Goal: Transaction & Acquisition: Purchase product/service

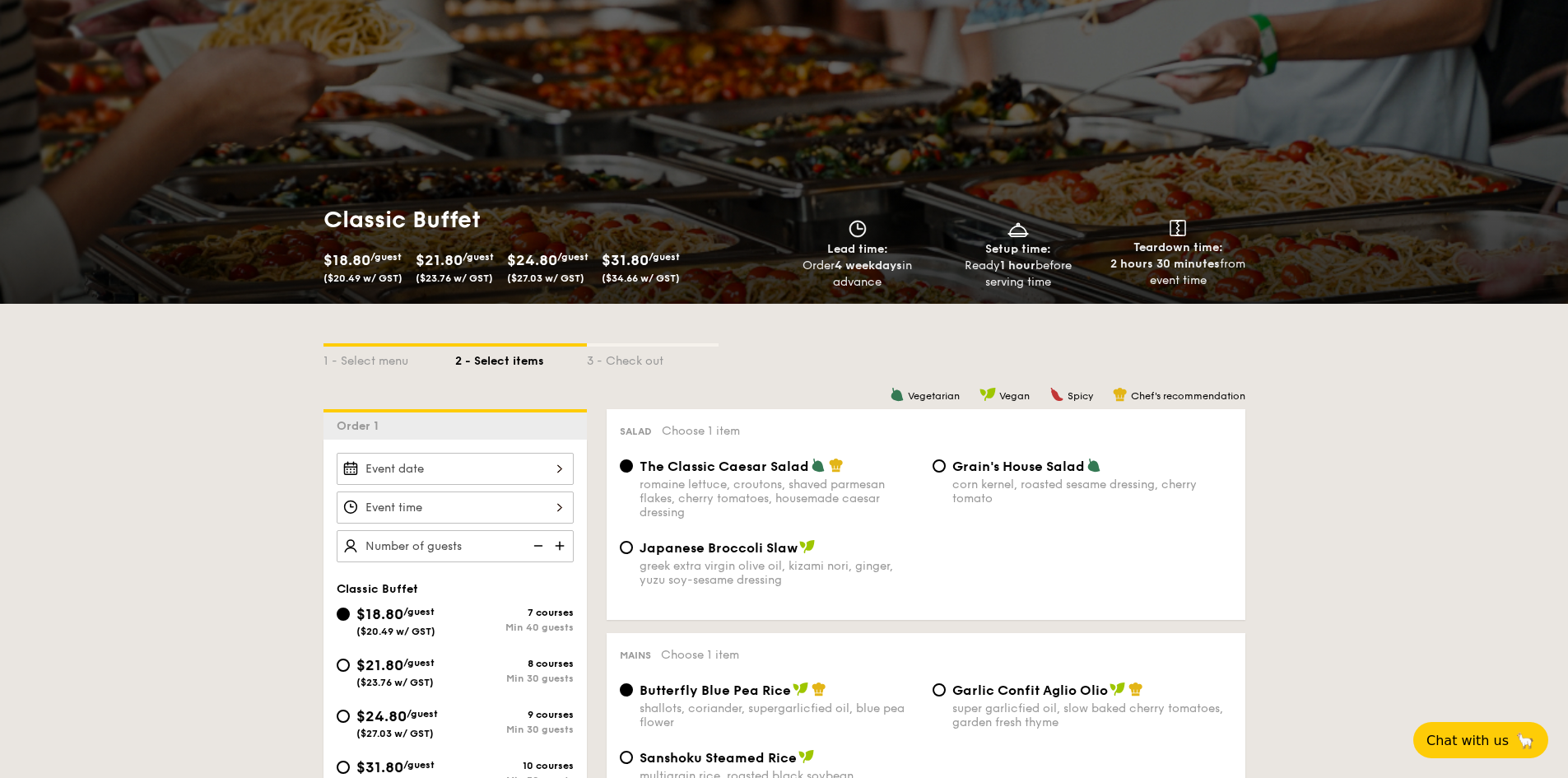
scroll to position [82, 0]
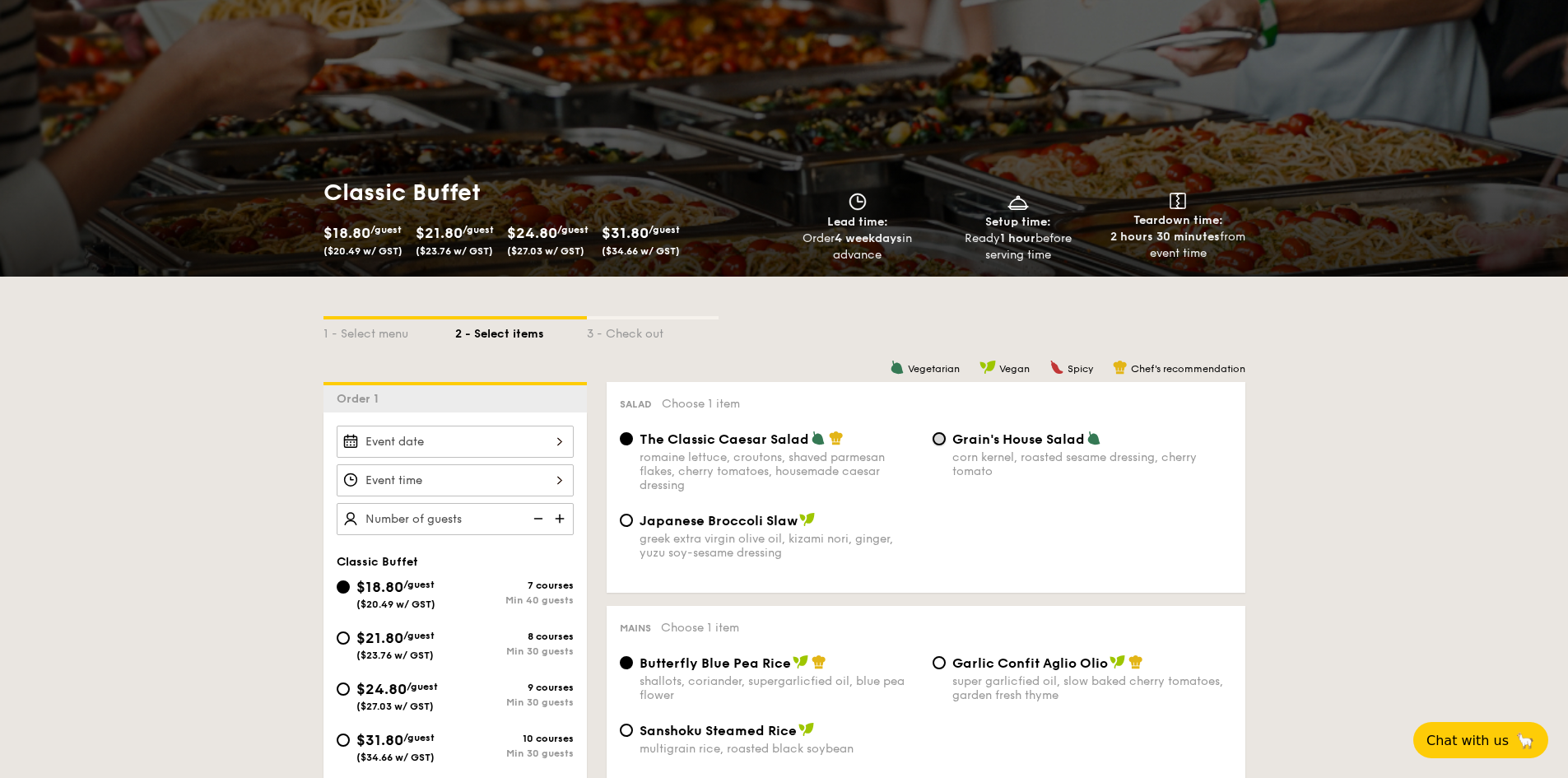
click at [943, 433] on input "Grain's House Salad corn kernel, roasted sesame dressing, cherry tomato" at bounding box center [939, 439] width 14 height 14
radio input "true"
click at [629, 518] on input "Japanese Broccoli Slaw greek extra virgin olive oil, kizami [PERSON_NAME], yuzu…" at bounding box center [626, 520] width 14 height 14
radio input "true"
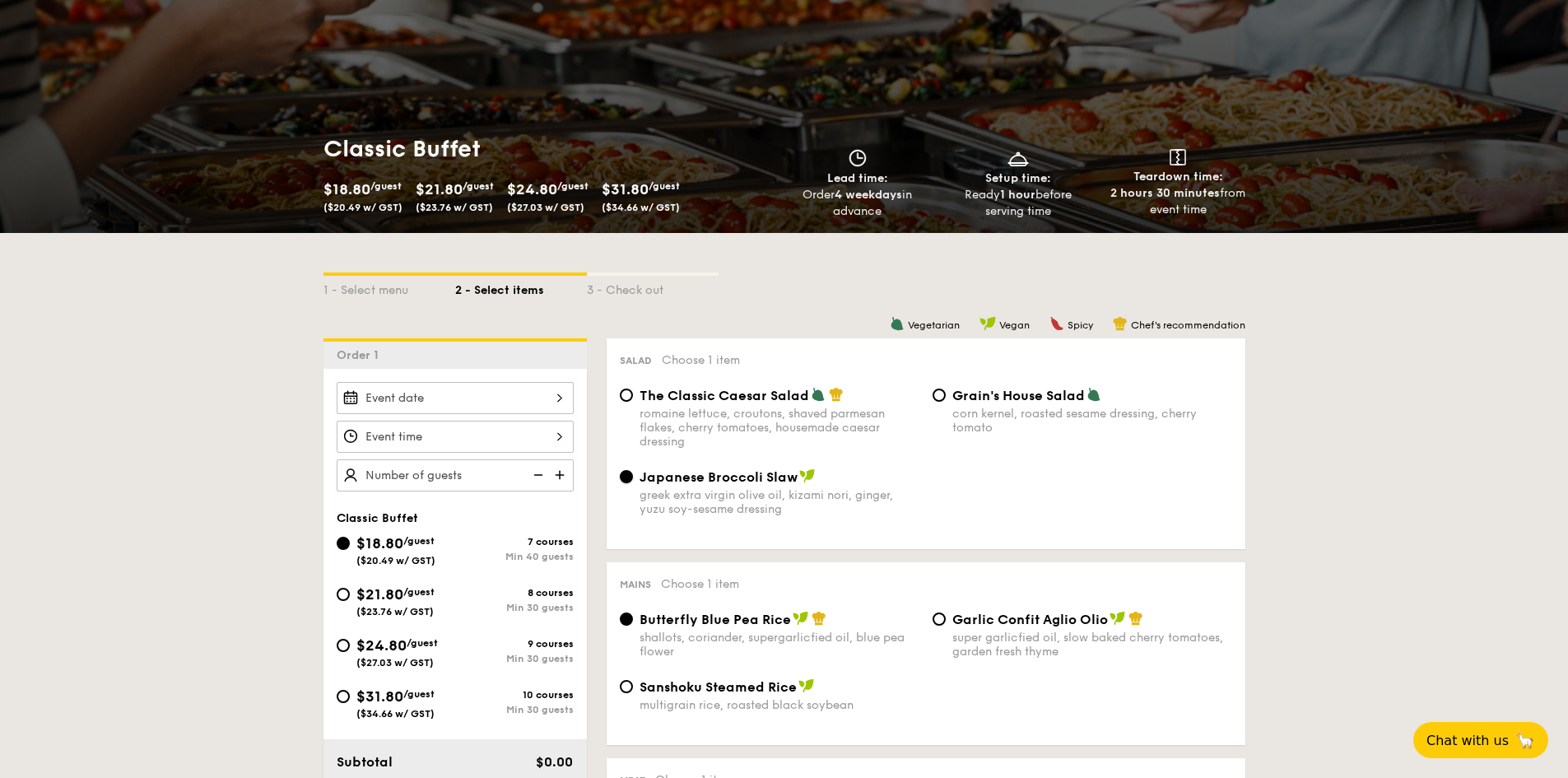
scroll to position [165, 0]
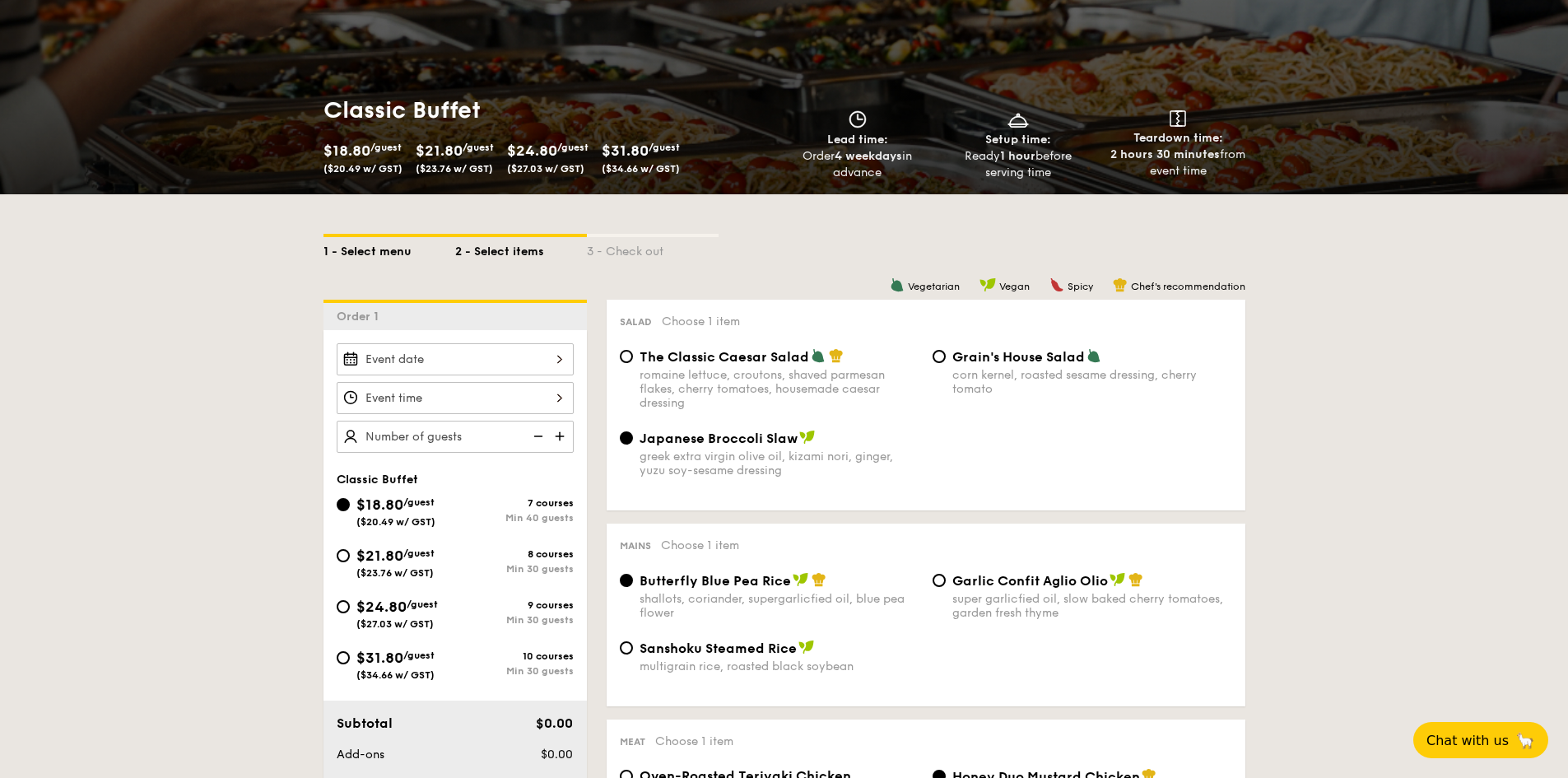
click at [366, 246] on div "1 - Select menu" at bounding box center [389, 248] width 132 height 23
select select
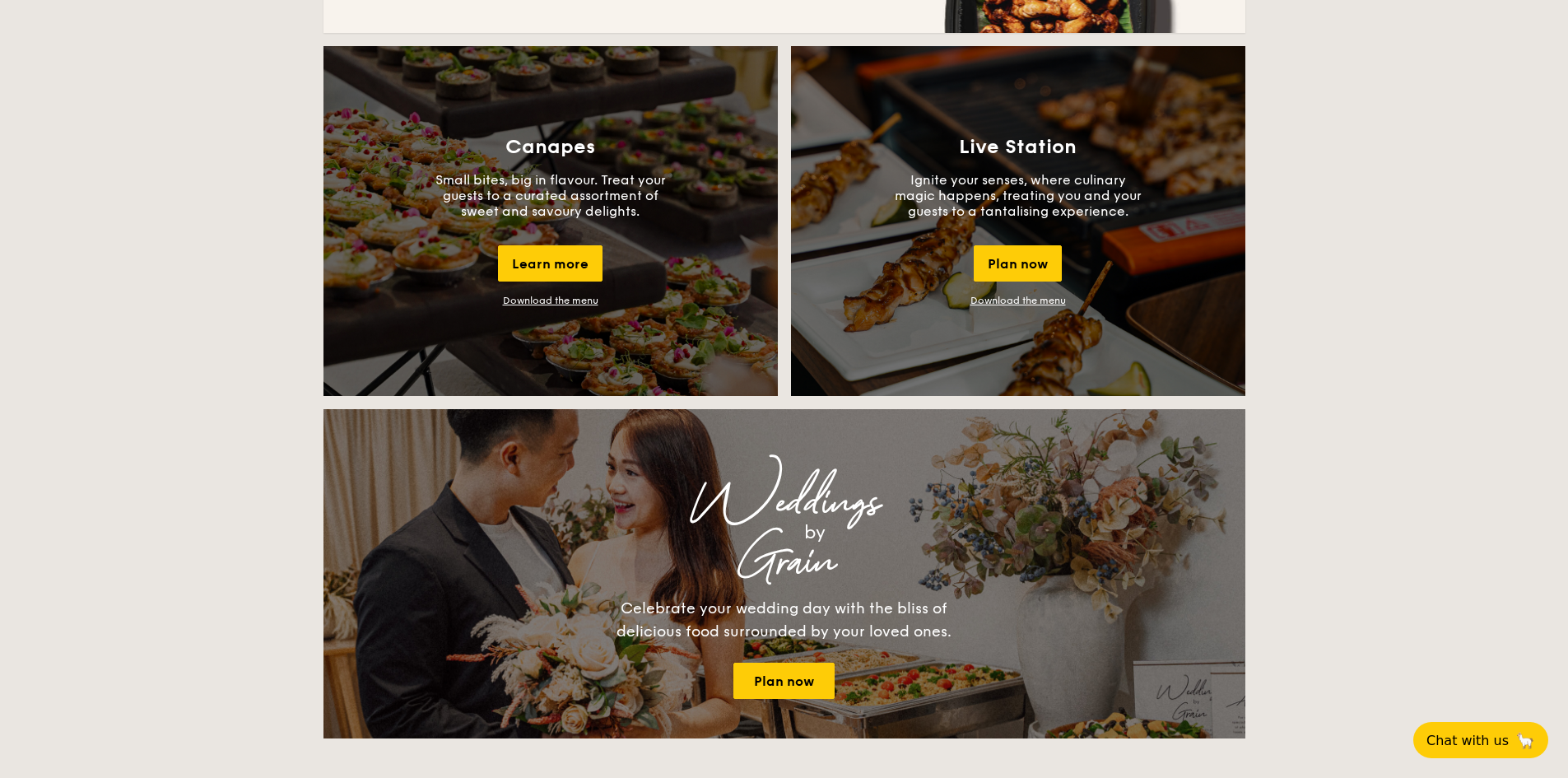
scroll to position [1481, 0]
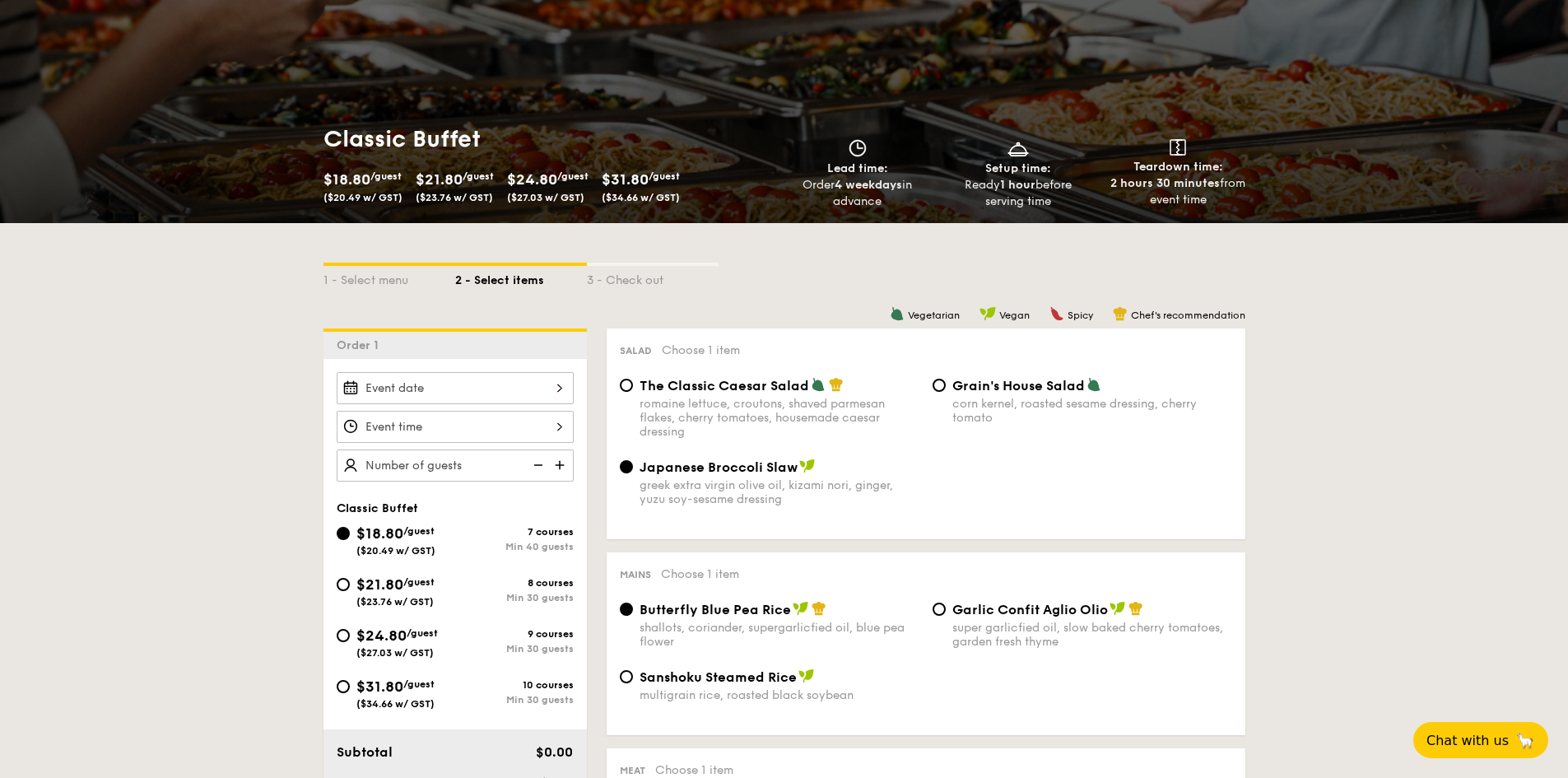
scroll to position [165, 0]
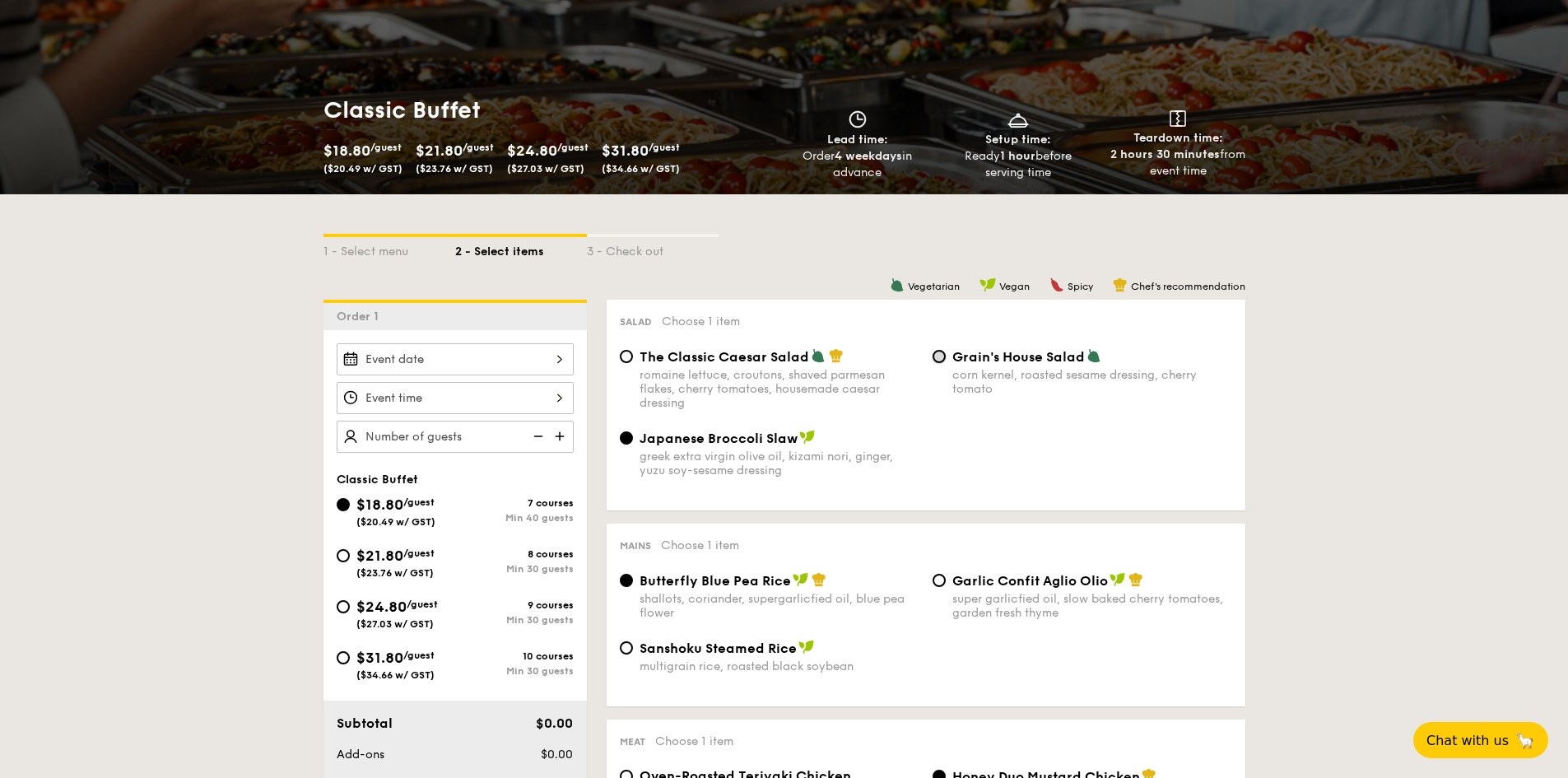
click at [942, 358] on input "Grain's House Salad corn kernel, roasted sesame dressing, cherry tomato" at bounding box center [939, 356] width 14 height 14
radio input "true"
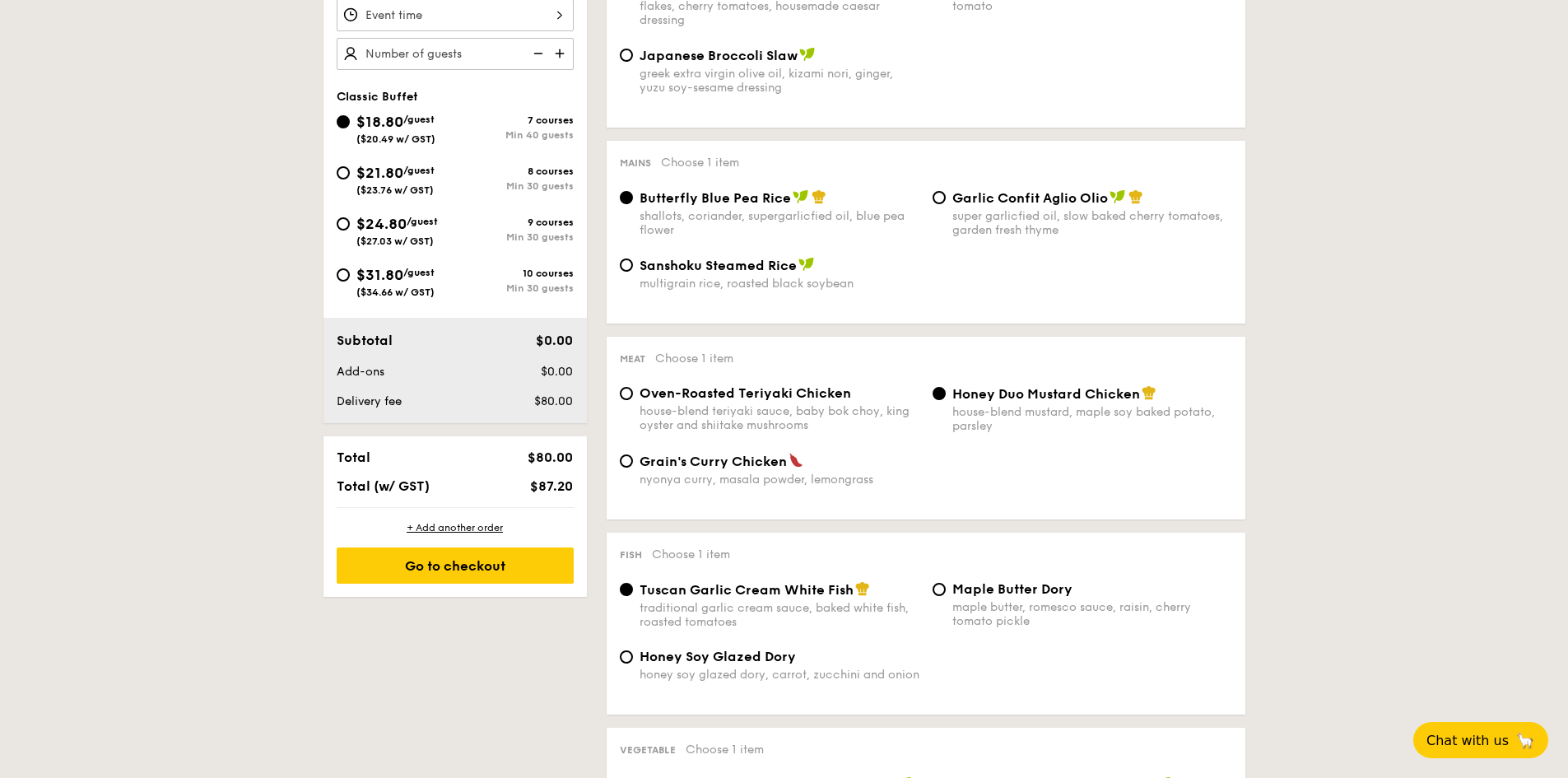
scroll to position [576, 0]
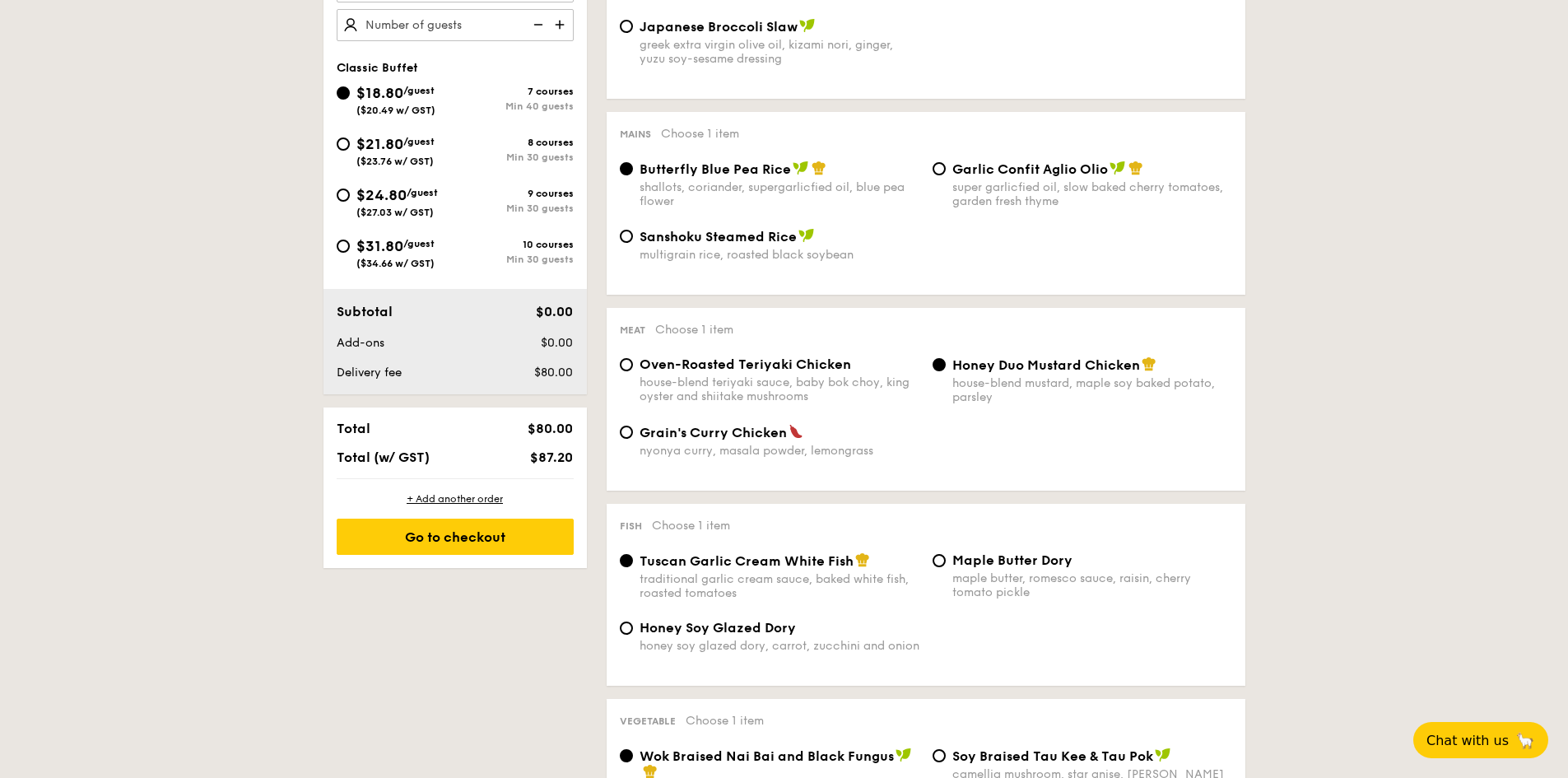
click at [726, 432] on span "Grain's Curry Chicken" at bounding box center [713, 432] width 147 height 15
click at [633, 432] on input "Grain's Curry Chicken nyonya curry, masala powder, lemongrass" at bounding box center [626, 432] width 14 height 14
radio input "true"
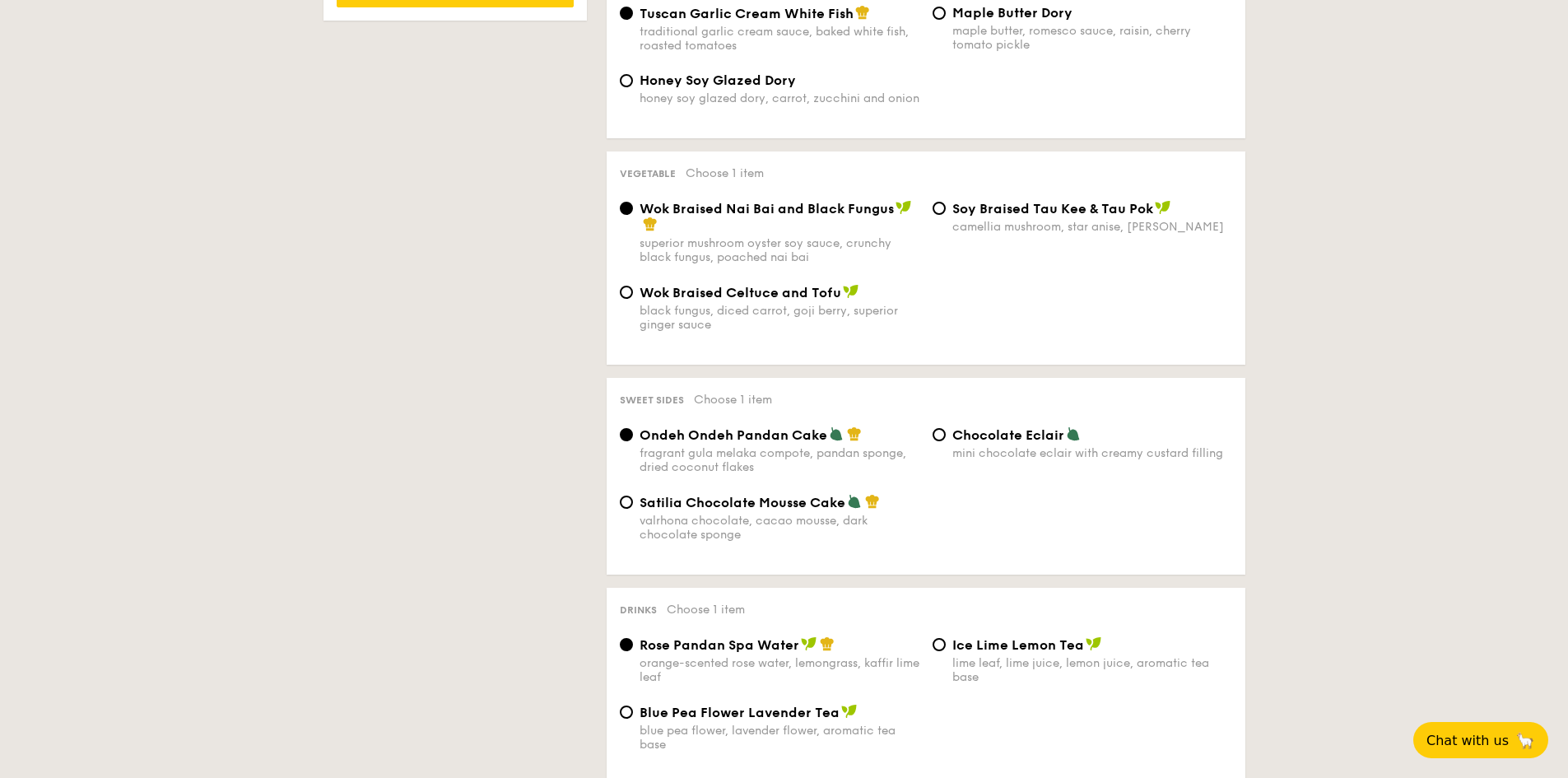
scroll to position [1152, 0]
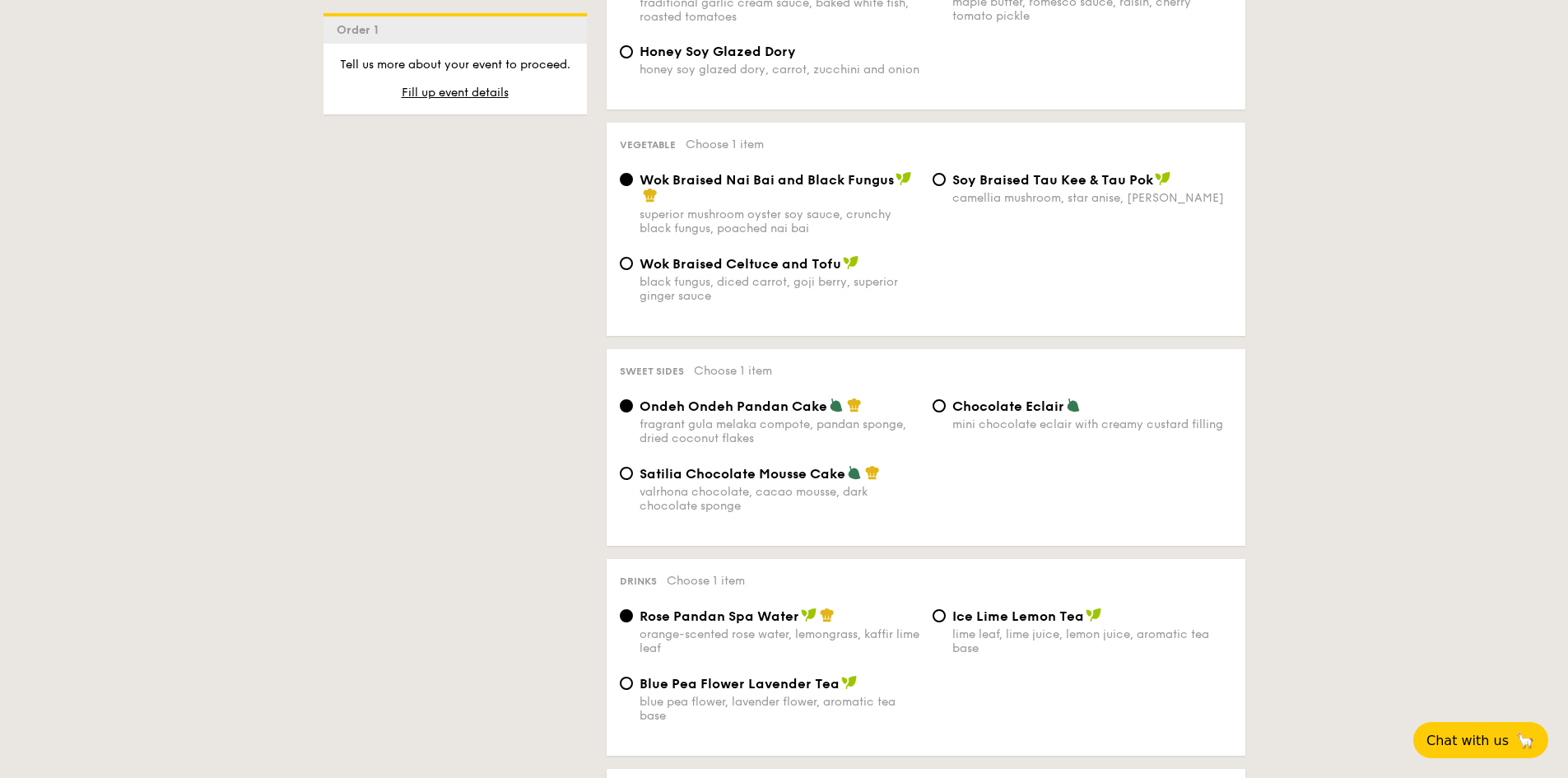
click at [957, 409] on span "Chocolate Eclair" at bounding box center [1008, 405] width 112 height 15
click at [946, 409] on input "Chocolate Eclair mini chocolate eclair with creamy custard filling" at bounding box center [939, 405] width 14 height 14
radio input "true"
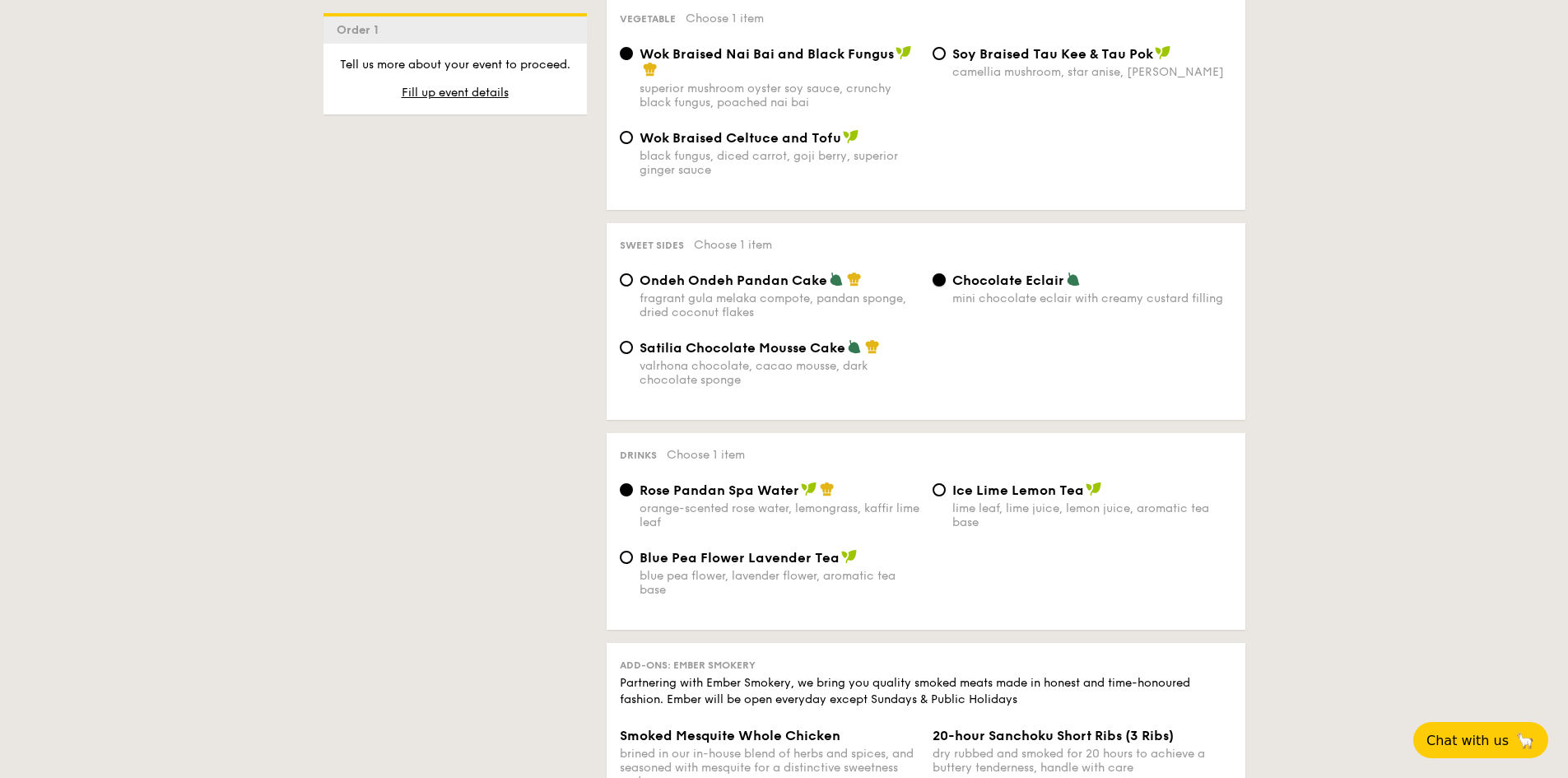
scroll to position [1316, 0]
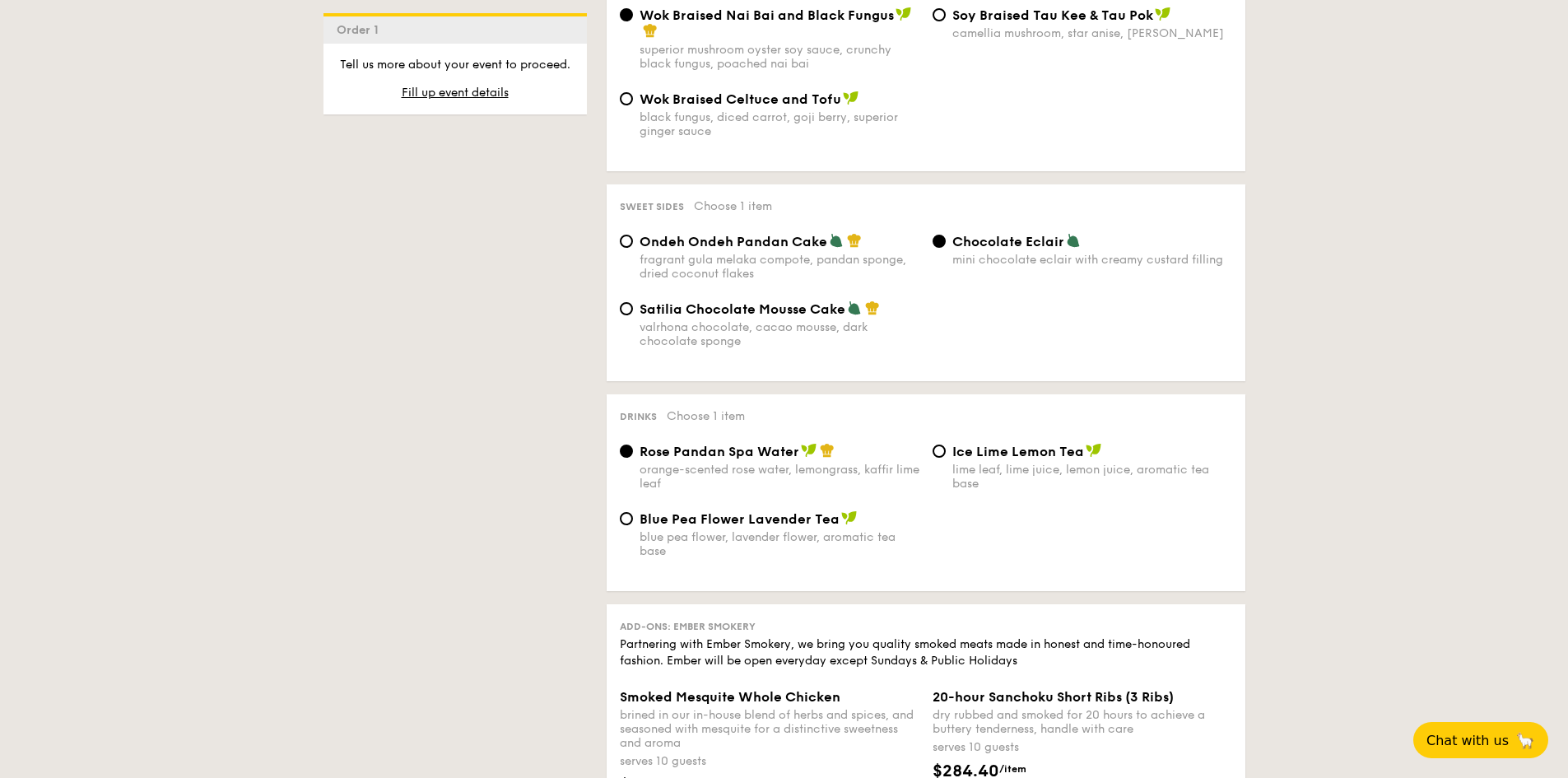
click at [970, 451] on span "Ice Lime Lemon Tea" at bounding box center [1018, 451] width 132 height 15
click at [946, 451] on input "Ice Lime Lemon Tea lime leaf, lime juice, lemon juice, aromatic tea base" at bounding box center [939, 451] width 14 height 14
radio input "true"
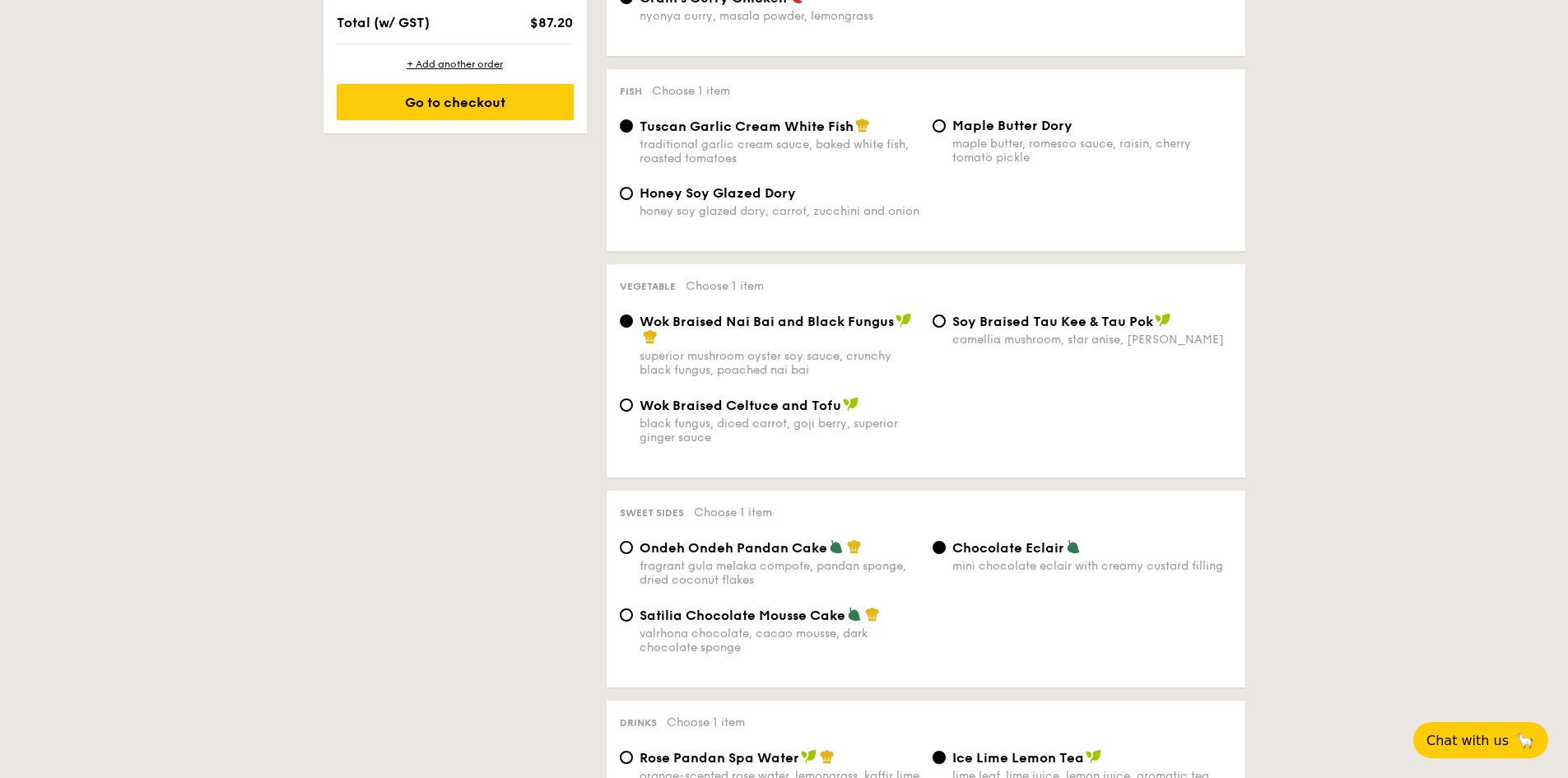
scroll to position [542, 0]
